Goal: Check status: Check status

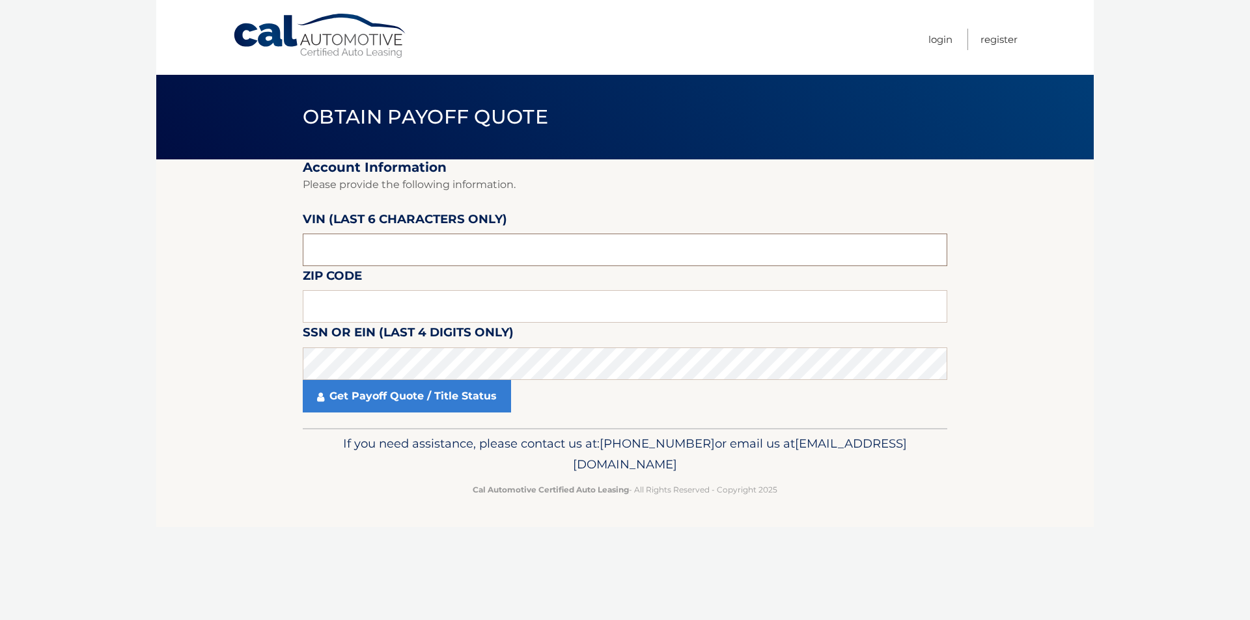
click at [361, 251] on input "text" at bounding box center [625, 250] width 645 height 33
type input "014476"
click at [350, 305] on input "text" at bounding box center [625, 306] width 645 height 33
click at [323, 301] on input "text" at bounding box center [625, 306] width 645 height 33
type input "08830"
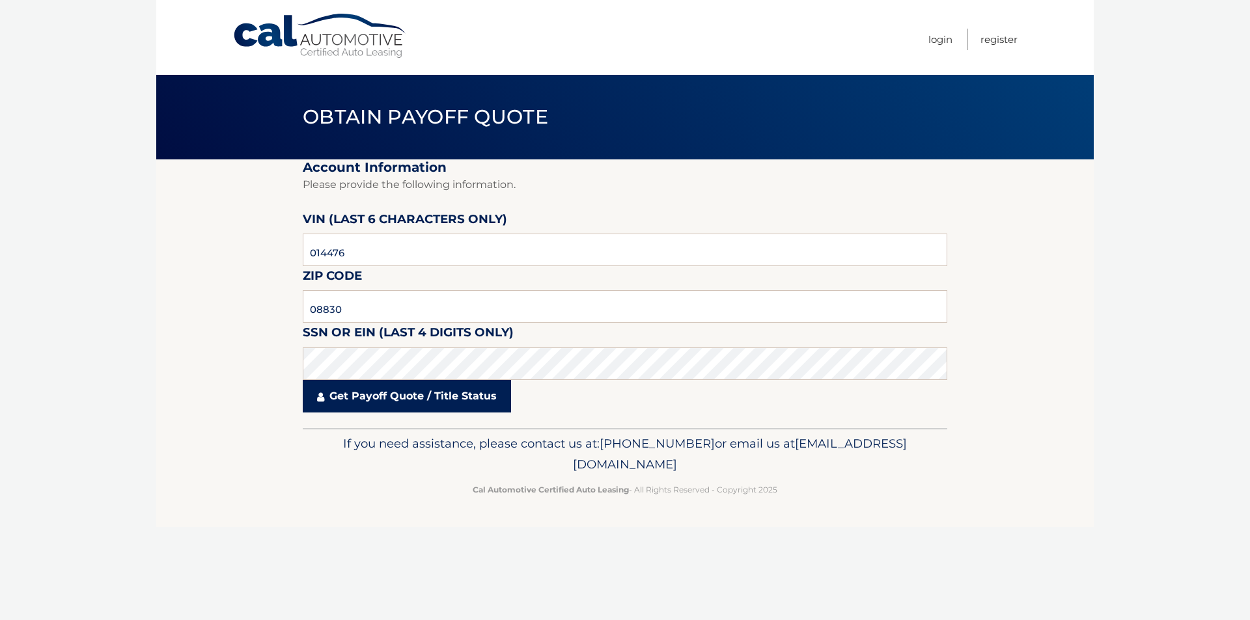
click at [372, 404] on link "Get Payoff Quote / Title Status" at bounding box center [407, 396] width 208 height 33
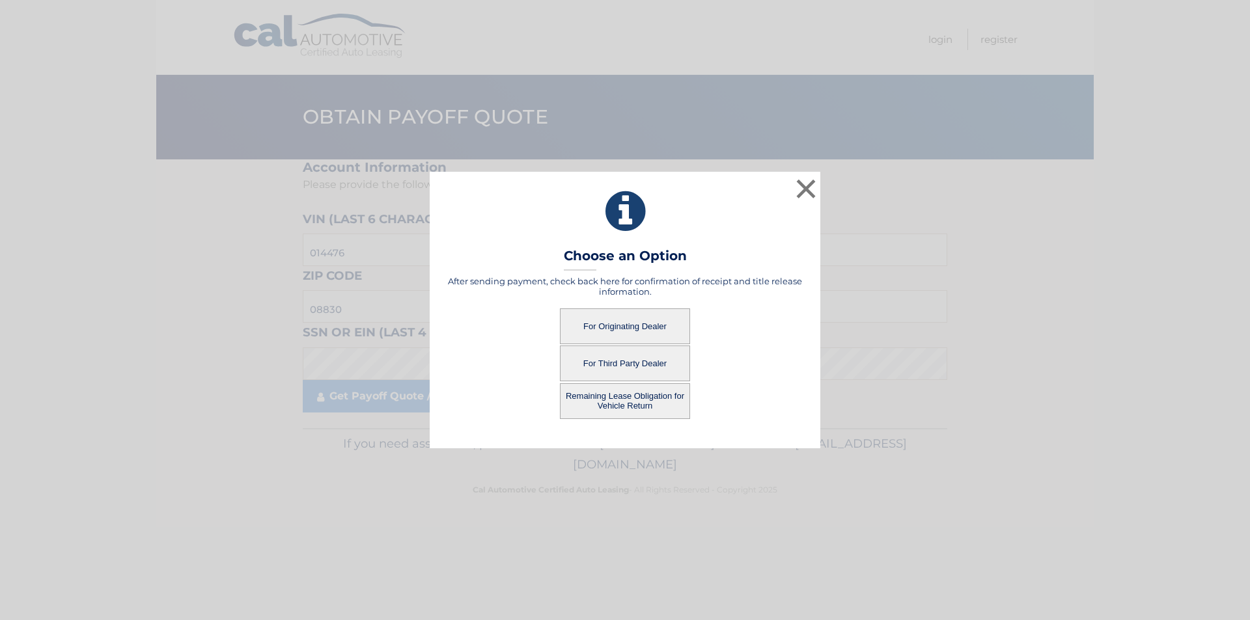
click at [619, 322] on button "For Originating Dealer" at bounding box center [625, 327] width 130 height 36
click at [590, 322] on button "For Originating Dealer" at bounding box center [625, 327] width 130 height 36
